Goal: Task Accomplishment & Management: Use online tool/utility

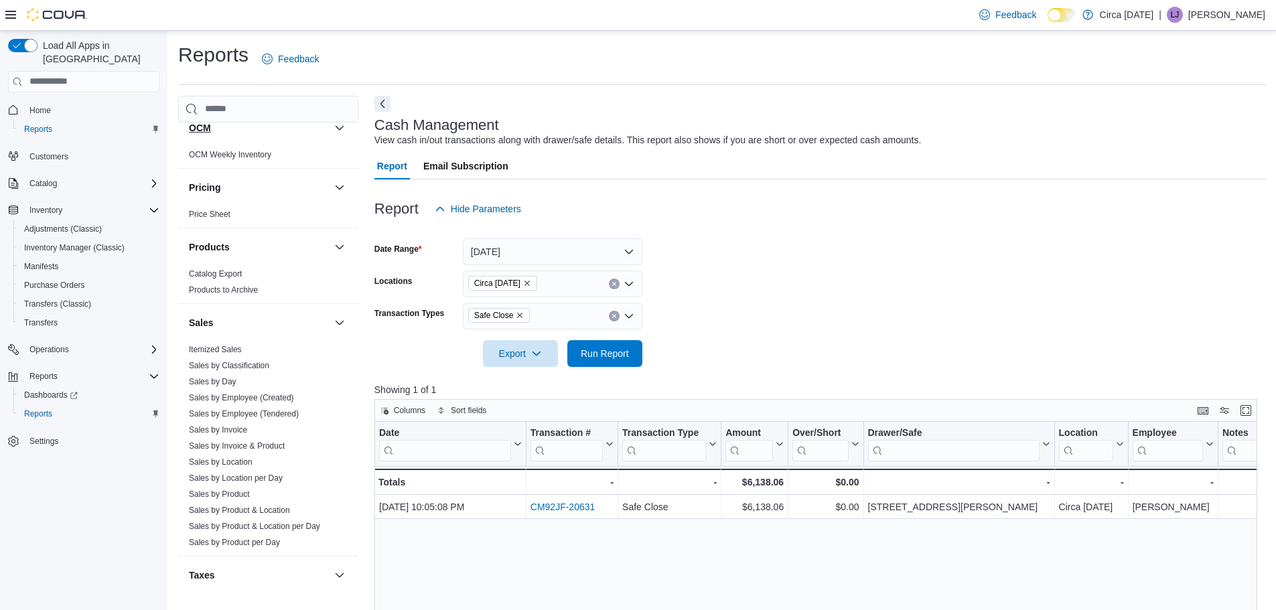
scroll to position [603, 0]
click at [233, 350] on link "Itemized Sales" at bounding box center [215, 347] width 53 height 9
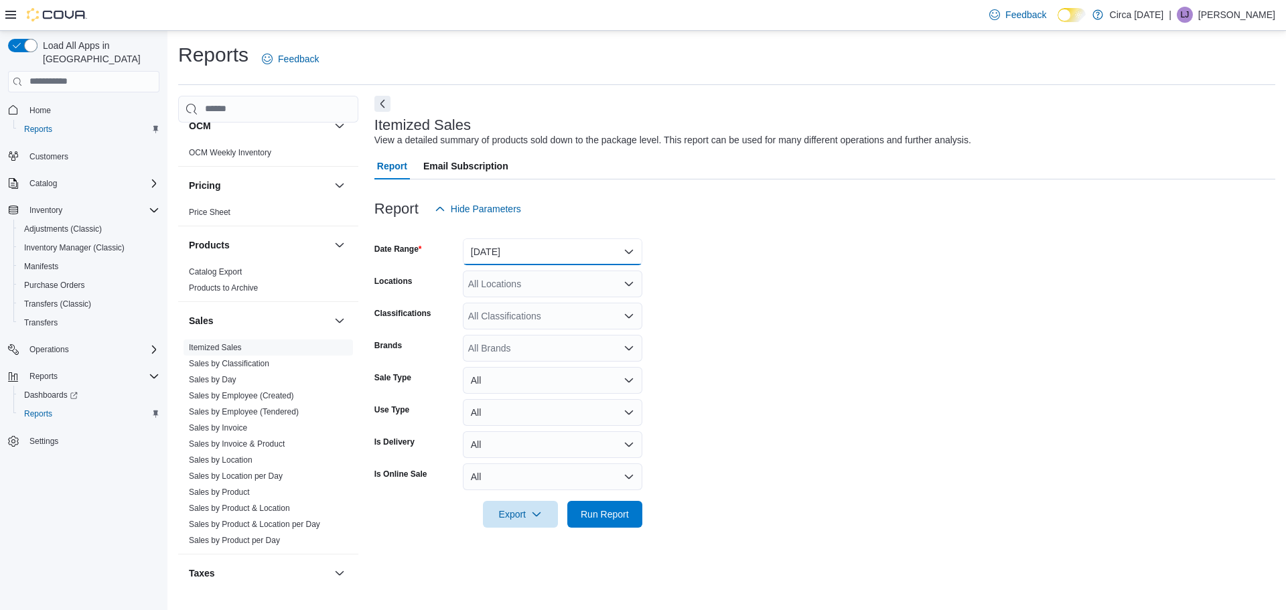
click at [500, 246] on button "[DATE]" at bounding box center [552, 251] width 179 height 27
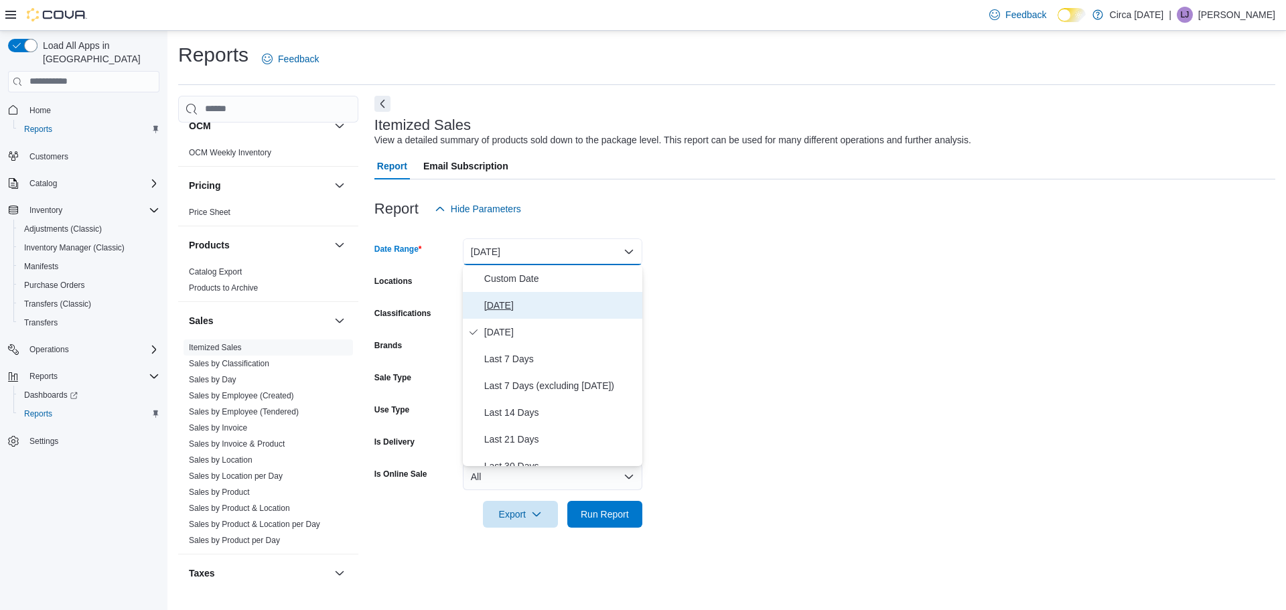
click at [507, 295] on button "[DATE]" at bounding box center [552, 305] width 179 height 27
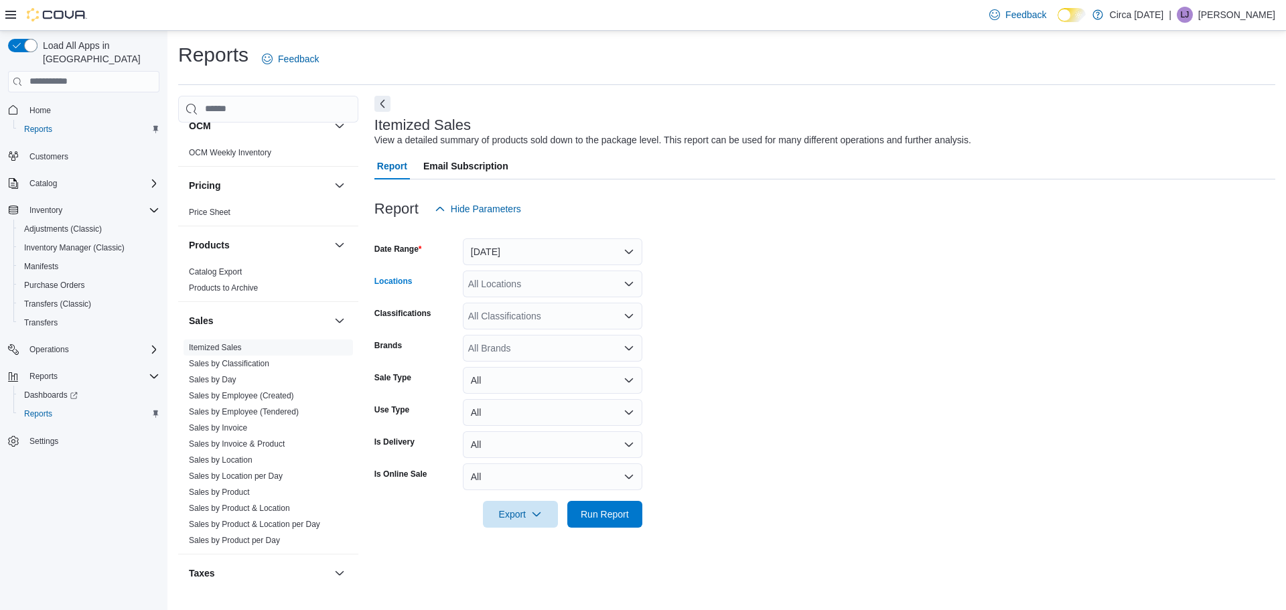
click at [518, 283] on div "All Locations" at bounding box center [552, 284] width 179 height 27
click at [518, 321] on span "Circa [DATE]" at bounding box center [519, 325] width 54 height 13
click at [738, 369] on form "Date Range [DATE] Locations Circa [DATE] Combo box. Selected. Circa [DATE]. Pre…" at bounding box center [824, 374] width 901 height 305
click at [553, 311] on div "All Classifications" at bounding box center [552, 316] width 179 height 27
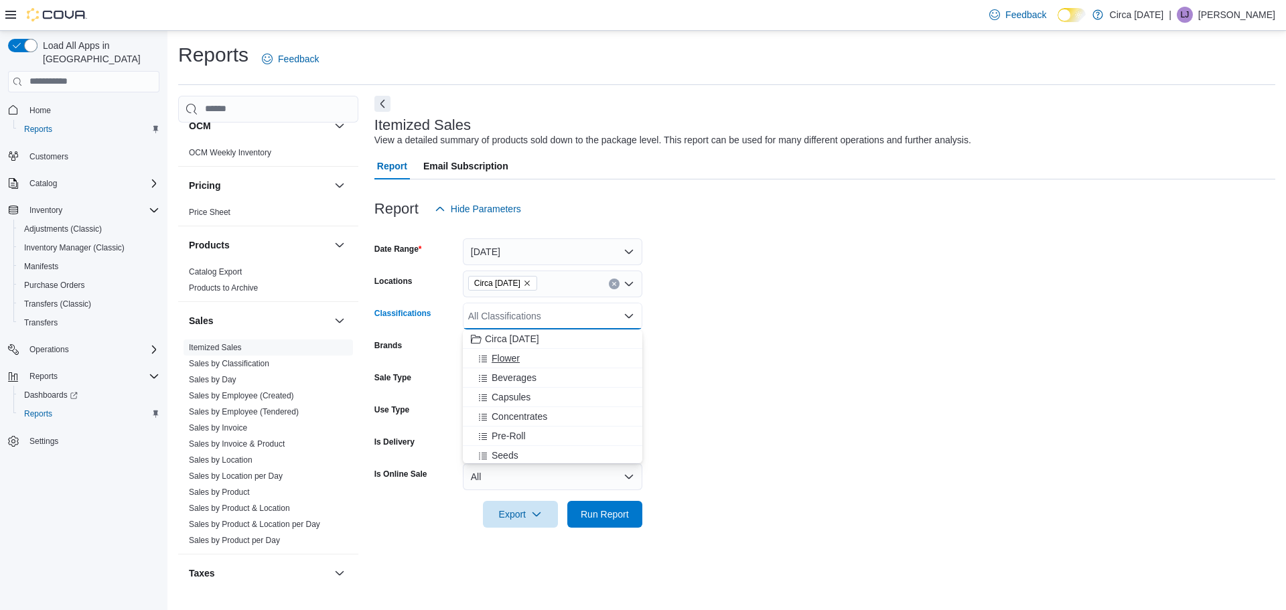
click at [529, 360] on div "Flower" at bounding box center [552, 358] width 163 height 13
click at [538, 360] on div "Beverages" at bounding box center [540, 358] width 138 height 13
click at [547, 360] on div "Capsules" at bounding box center [540, 358] width 138 height 13
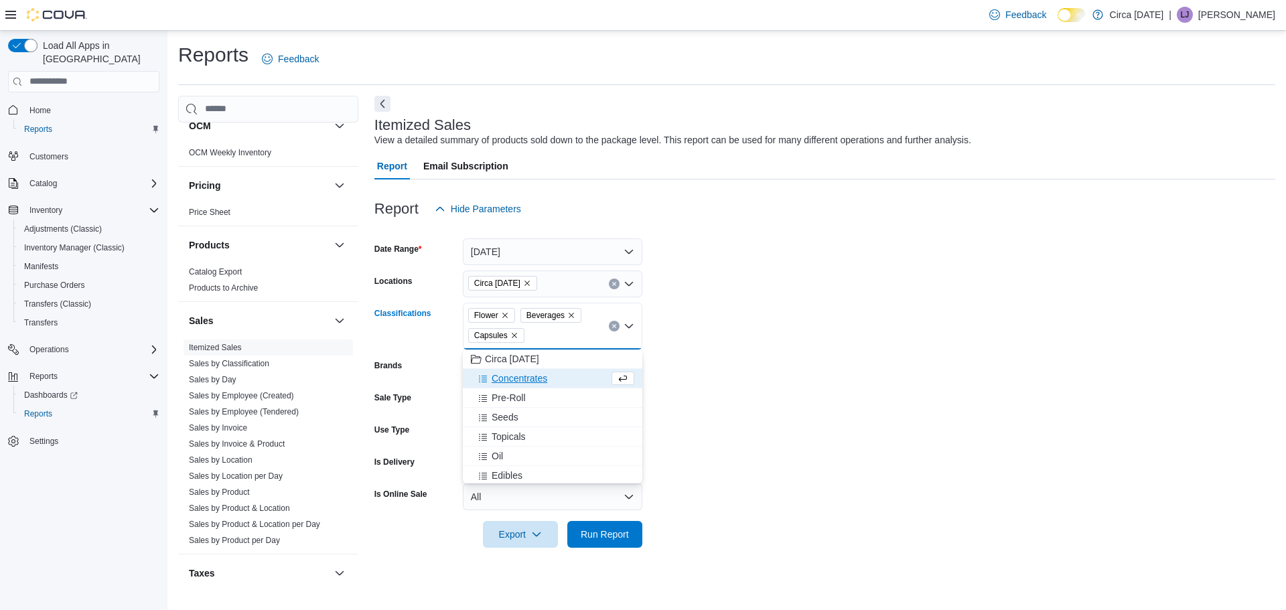
click at [551, 373] on div "Concentrates" at bounding box center [540, 378] width 138 height 13
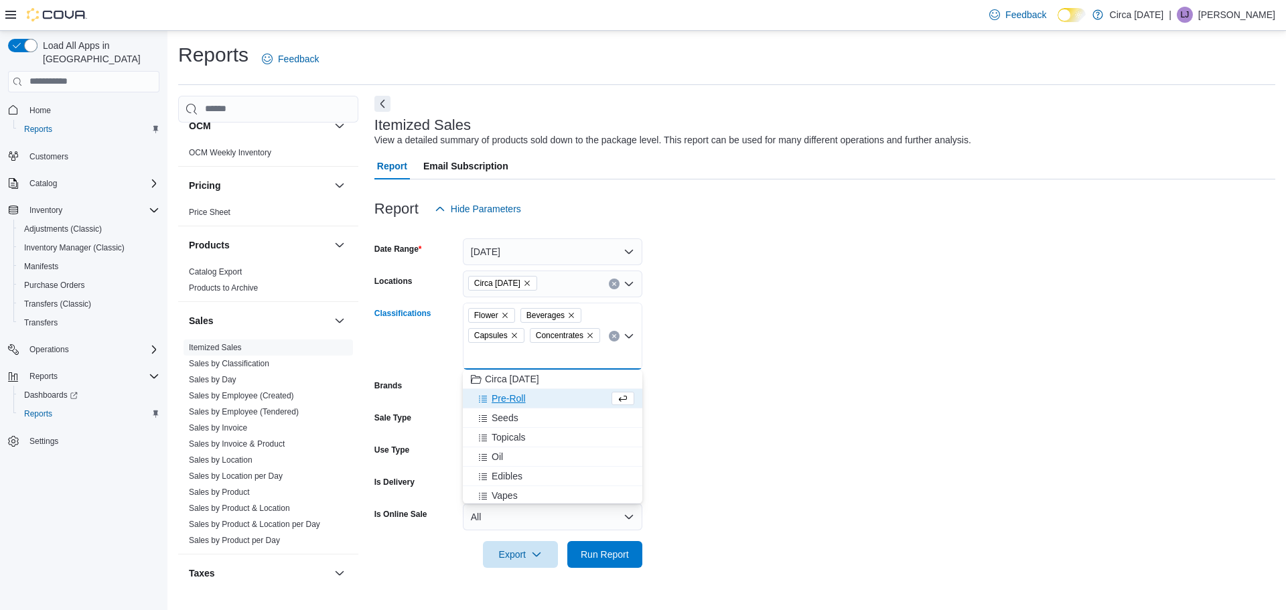
click at [549, 395] on div "Pre-Roll" at bounding box center [540, 398] width 138 height 13
click at [548, 404] on div "Seeds" at bounding box center [540, 398] width 138 height 13
click at [546, 407] on button "Topicals" at bounding box center [552, 398] width 179 height 19
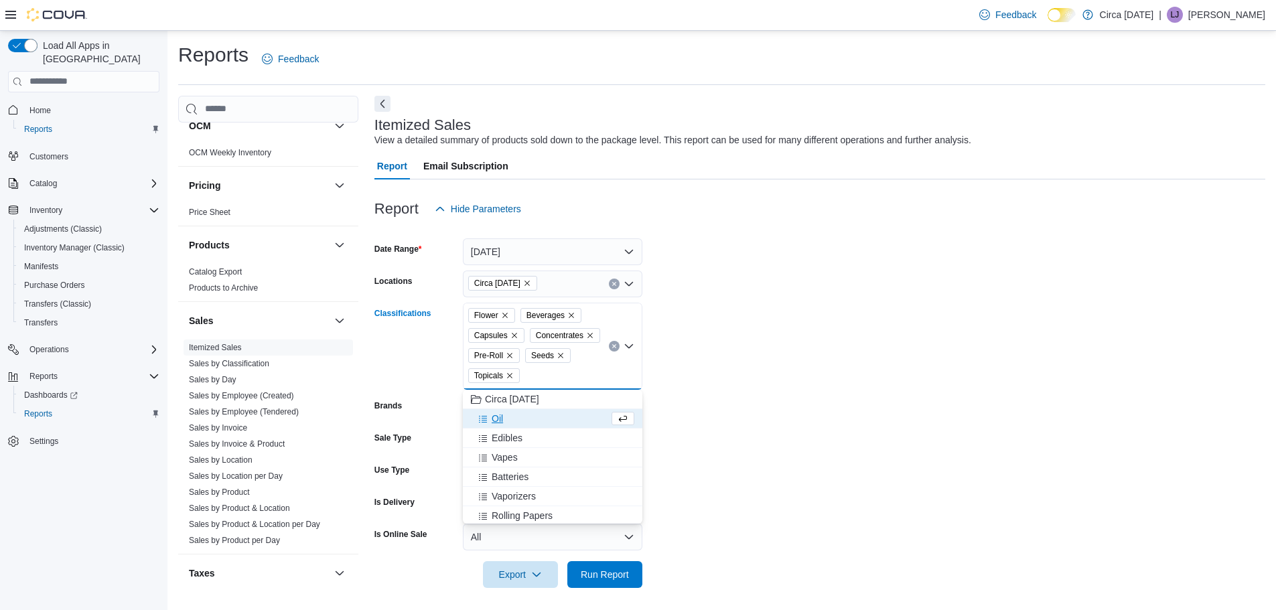
click at [541, 420] on div "Oil" at bounding box center [540, 418] width 138 height 13
click at [539, 427] on button "Edibles" at bounding box center [552, 418] width 179 height 19
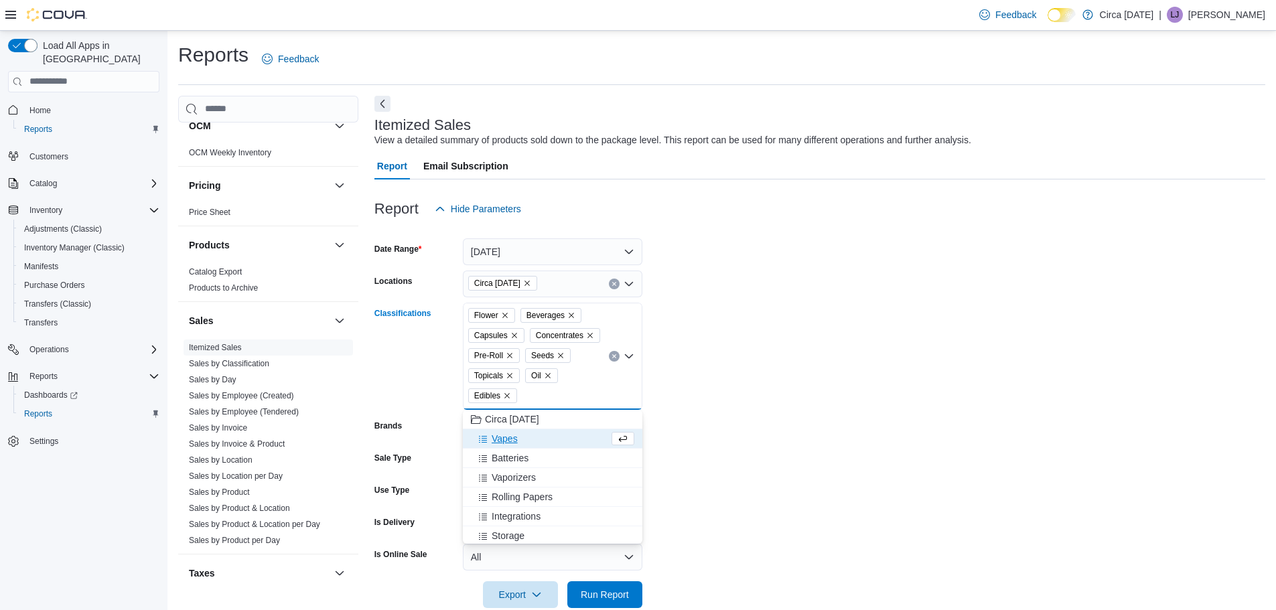
click at [534, 433] on div "Vapes" at bounding box center [540, 438] width 138 height 13
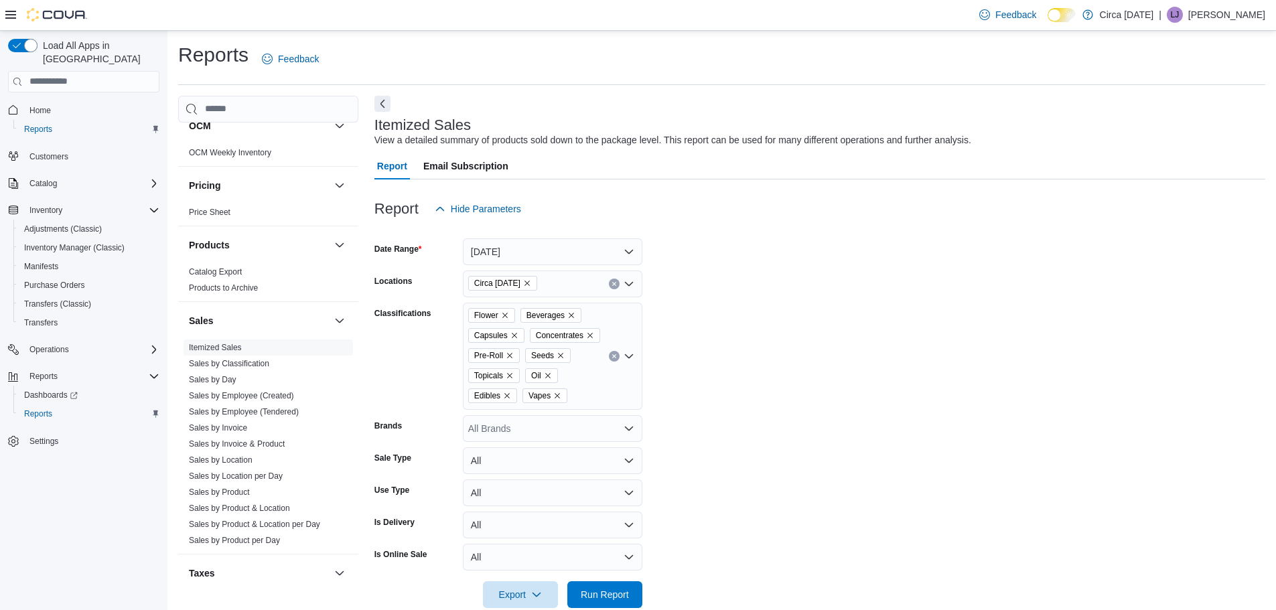
click at [741, 433] on form "Date Range [DATE] Locations Circa [DATE] Classifications Flower Beverages Capsu…" at bounding box center [819, 415] width 891 height 386
click at [596, 594] on span "Run Report" at bounding box center [605, 593] width 48 height 13
click at [512, 594] on span "Export" at bounding box center [520, 594] width 59 height 27
click at [526, 515] on span "Export to Excel" at bounding box center [522, 514] width 60 height 11
